Goal: Check status: Check status

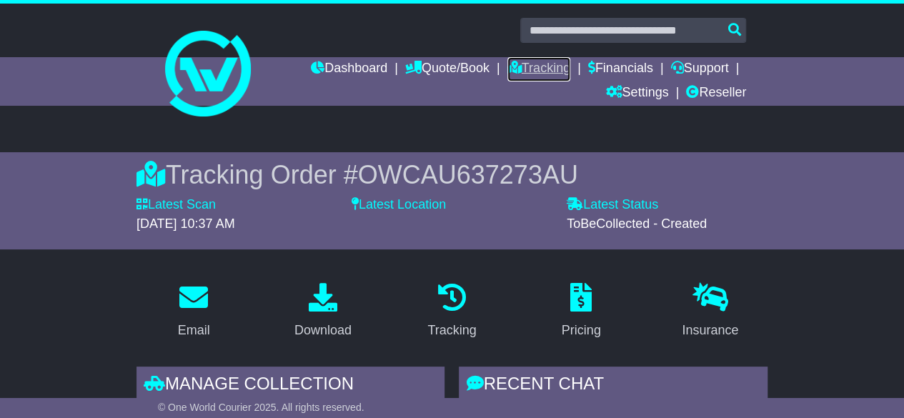
click at [531, 69] on link "Tracking" at bounding box center [539, 69] width 63 height 24
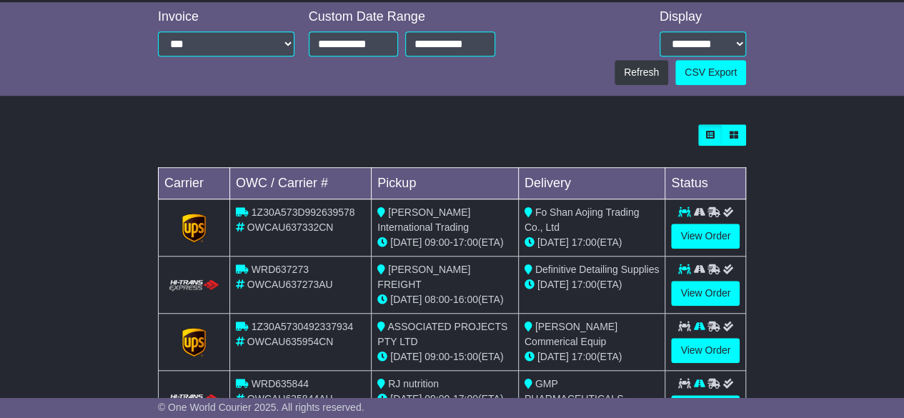
scroll to position [500, 0]
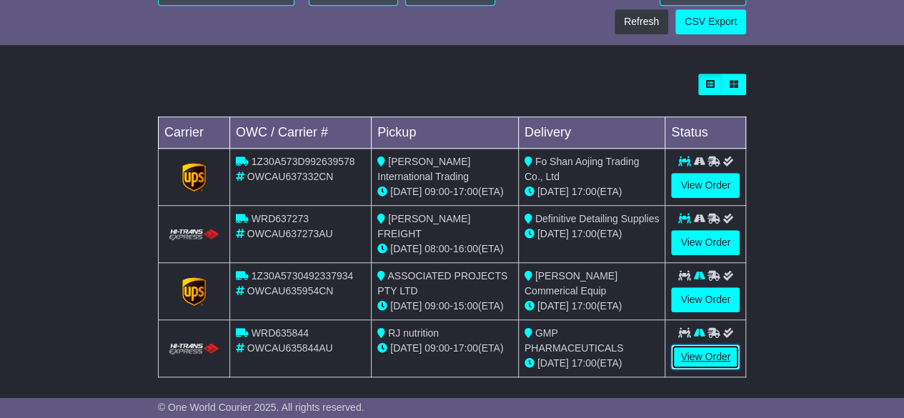
click at [710, 350] on link "View Order" at bounding box center [705, 357] width 69 height 25
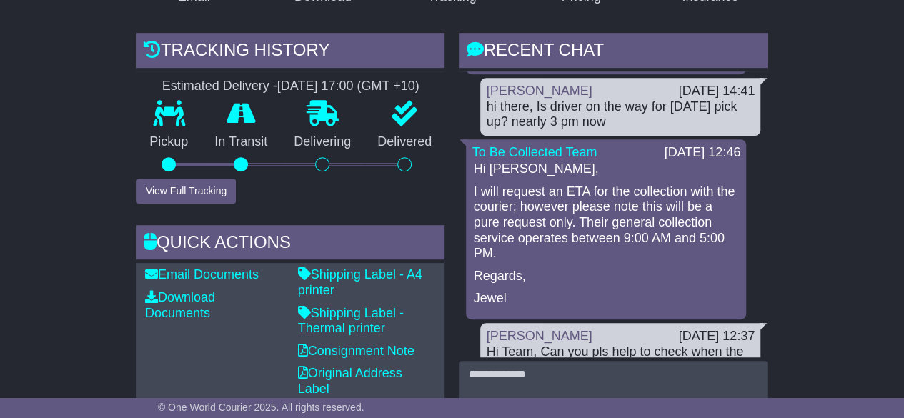
scroll to position [429, 0]
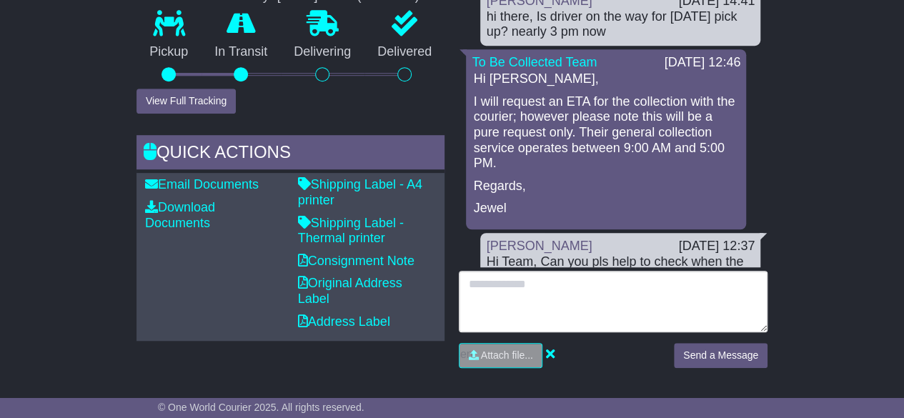
click at [508, 300] on textarea at bounding box center [613, 301] width 309 height 61
type textarea "*"
